Goal: Information Seeking & Learning: Find specific fact

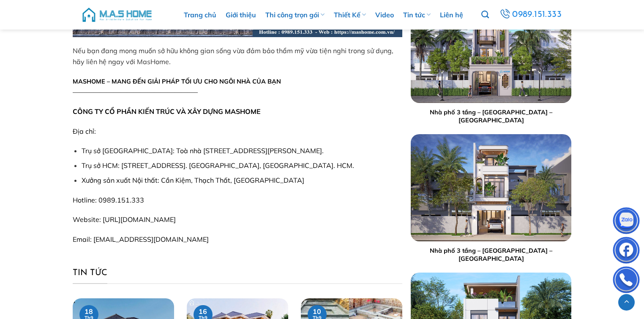
scroll to position [1217, 0]
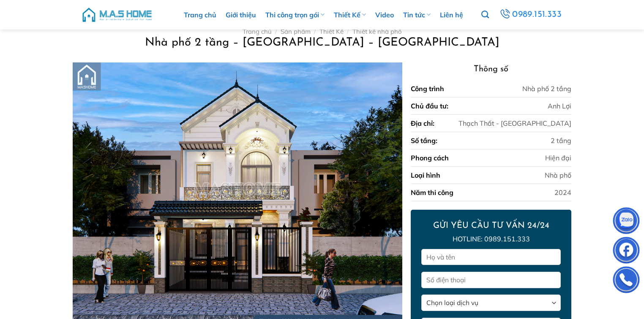
scroll to position [0, 0]
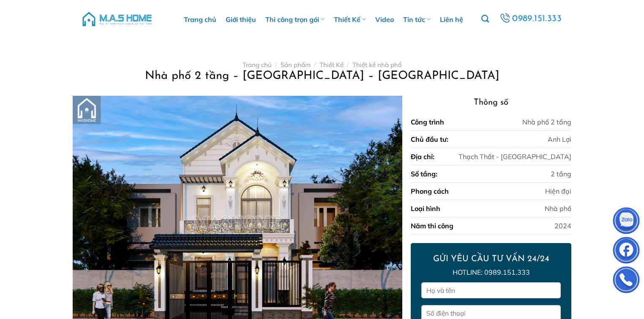
click at [481, 19] on ul "Trang chủ Giới thiệu Thi công trọn gói Thi công biệt thự Thi công nhà phố Thi c…" at bounding box center [324, 19] width 316 height 39
click at [485, 39] on input "Tìm kiếm:" at bounding box center [509, 36] width 93 height 16
type input "Chị Hảo"
click at [484, 21] on icon "Tìm kiếm" at bounding box center [485, 18] width 8 height 9
click at [117, 24] on img at bounding box center [117, 18] width 72 height 25
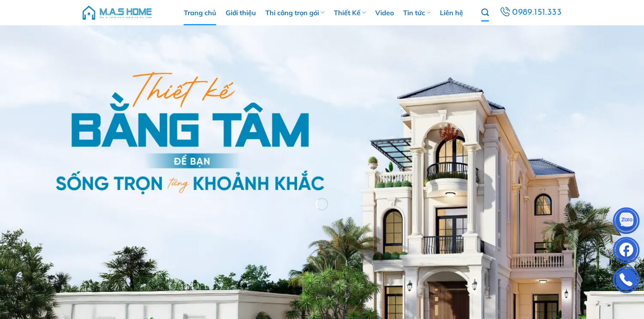
click at [488, 13] on icon "Tìm kiếm" at bounding box center [485, 12] width 8 height 9
click at [489, 10] on icon "Tìm kiếm" at bounding box center [485, 12] width 8 height 9
click at [490, 32] on input "Tìm kiếm:" at bounding box center [509, 30] width 93 height 16
type input "Chị Hảo"
click at [481, 14] on ul "Trang chủ Giới thiệu Thi công trọn gói Thi công biệt thự Thi công nhà phố Thi c…" at bounding box center [324, 12] width 316 height 25
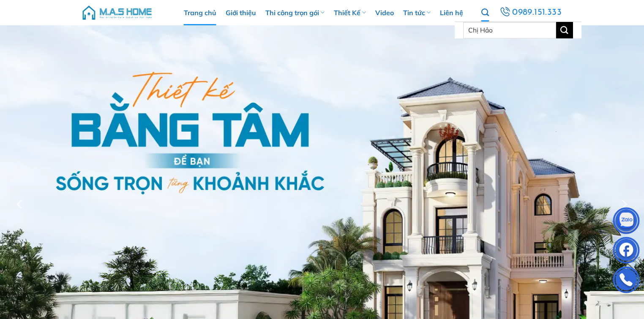
click at [564, 34] on icon "Gửi" at bounding box center [564, 29] width 8 height 9
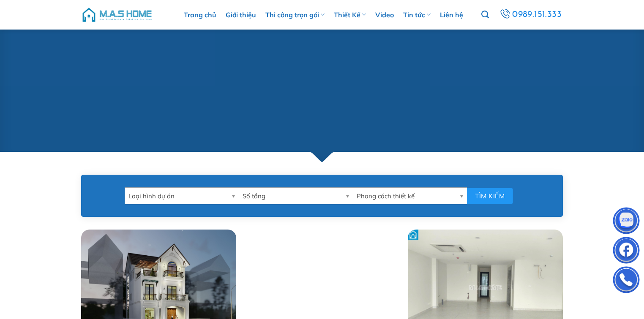
scroll to position [372, 0]
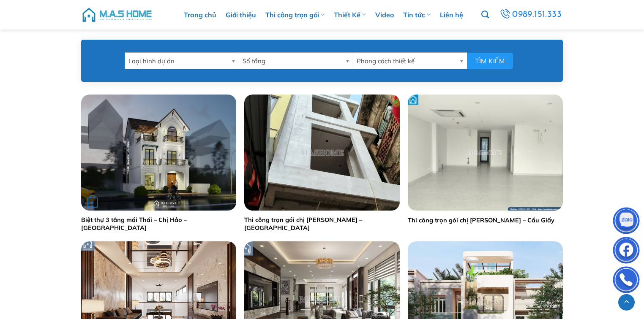
click at [155, 164] on img "Biệt thự 3 tầng mái Thái - Chị Hảo - Vinhomes Riverside" at bounding box center [158, 153] width 155 height 116
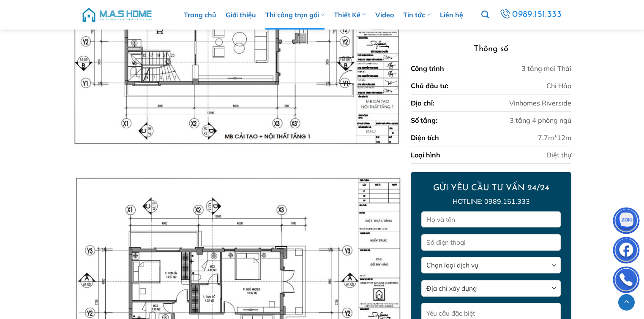
scroll to position [3762, 0]
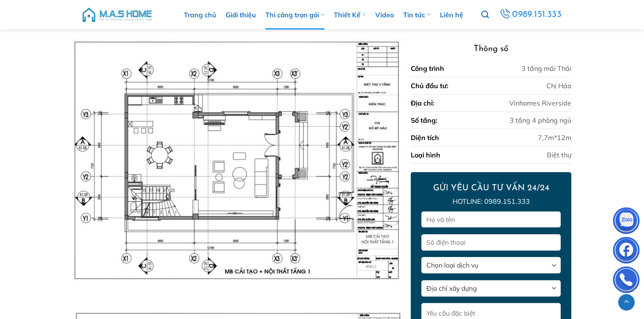
click at [259, 133] on img at bounding box center [238, 161] width 330 height 243
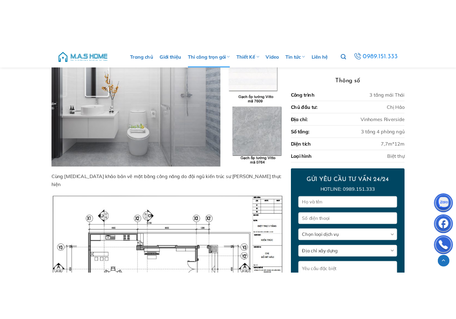
scroll to position [3796, 0]
